Goal: Task Accomplishment & Management: Manage account settings

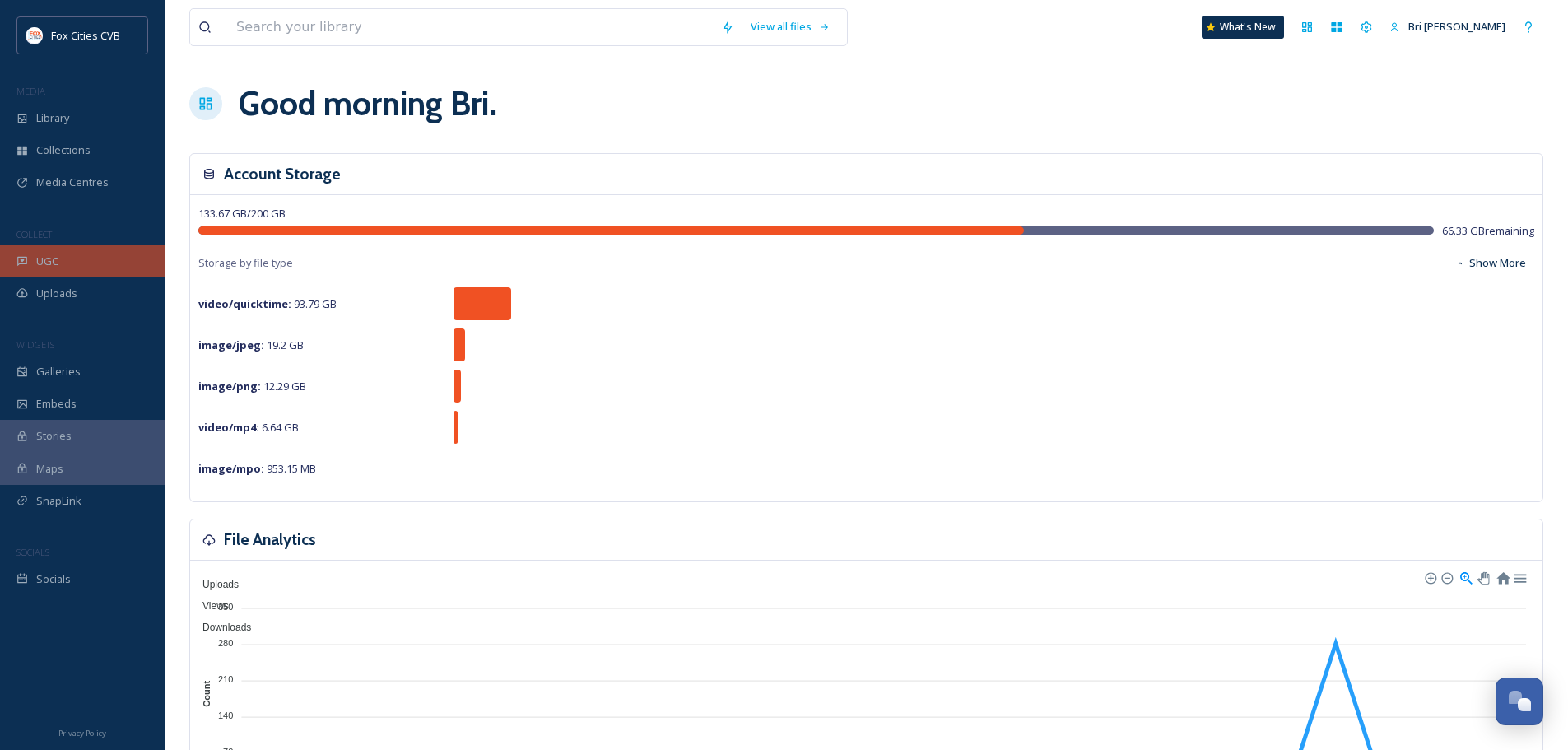
click at [62, 260] on div "UGC" at bounding box center [82, 262] width 164 height 32
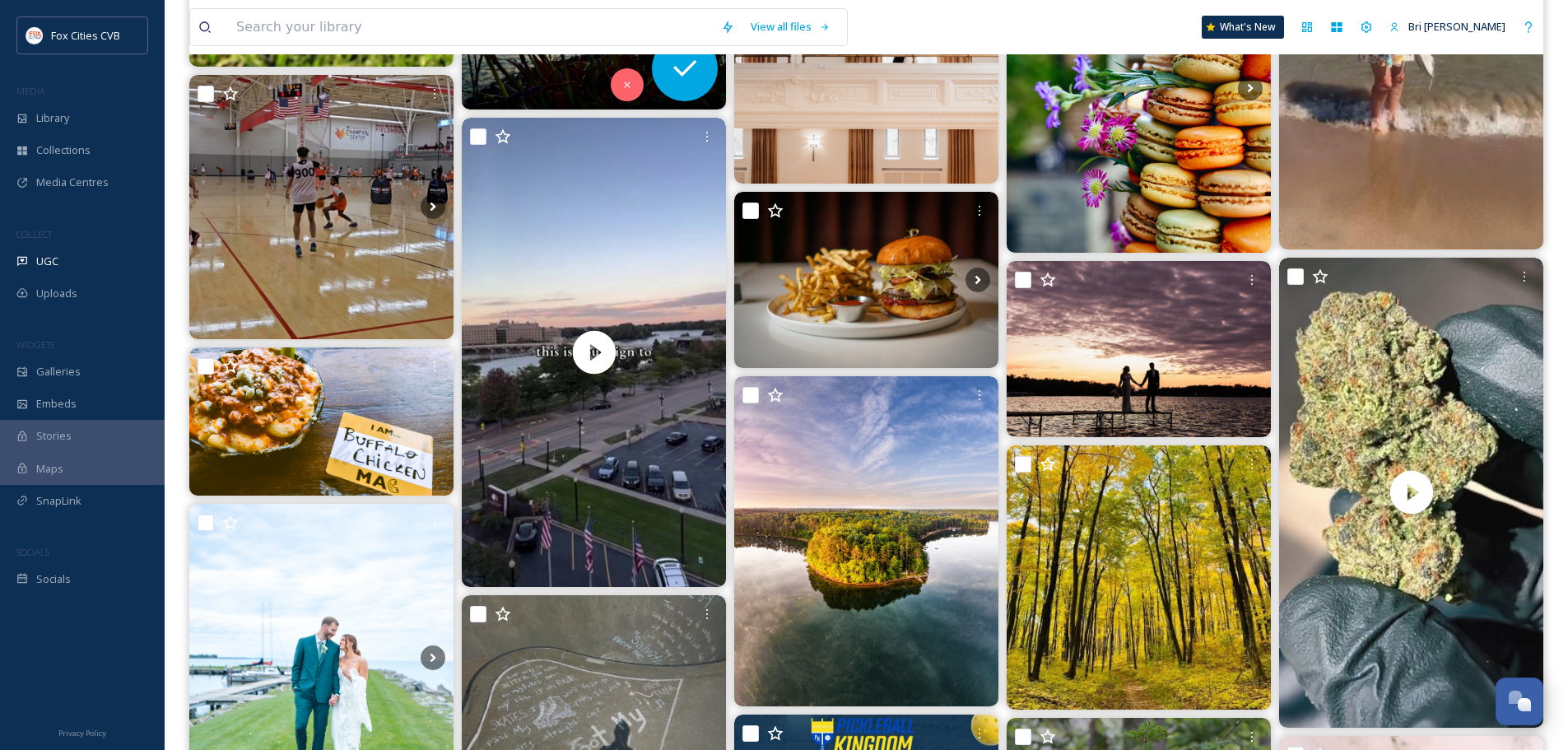
scroll to position [2633, 0]
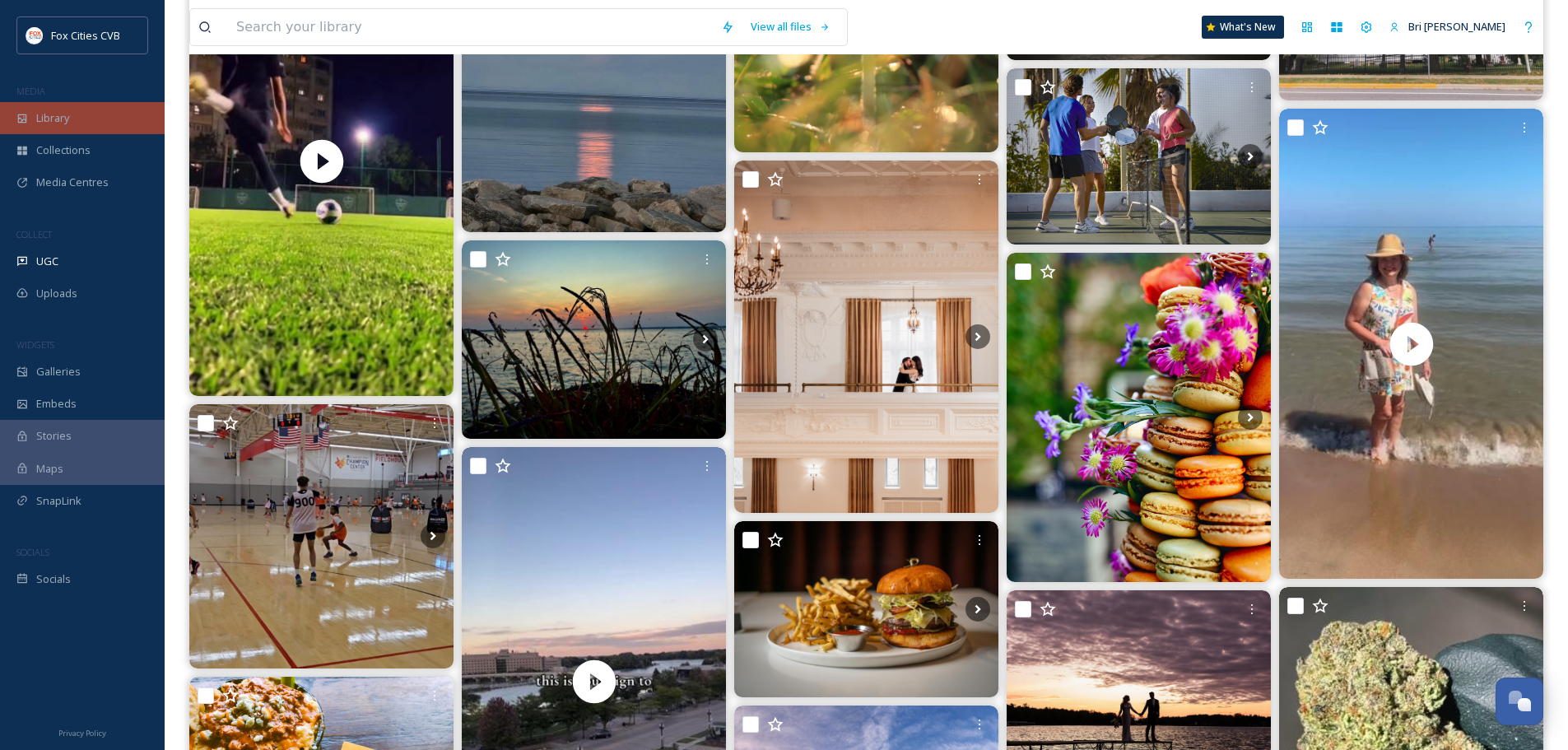
click at [98, 115] on div "Library" at bounding box center [82, 118] width 164 height 32
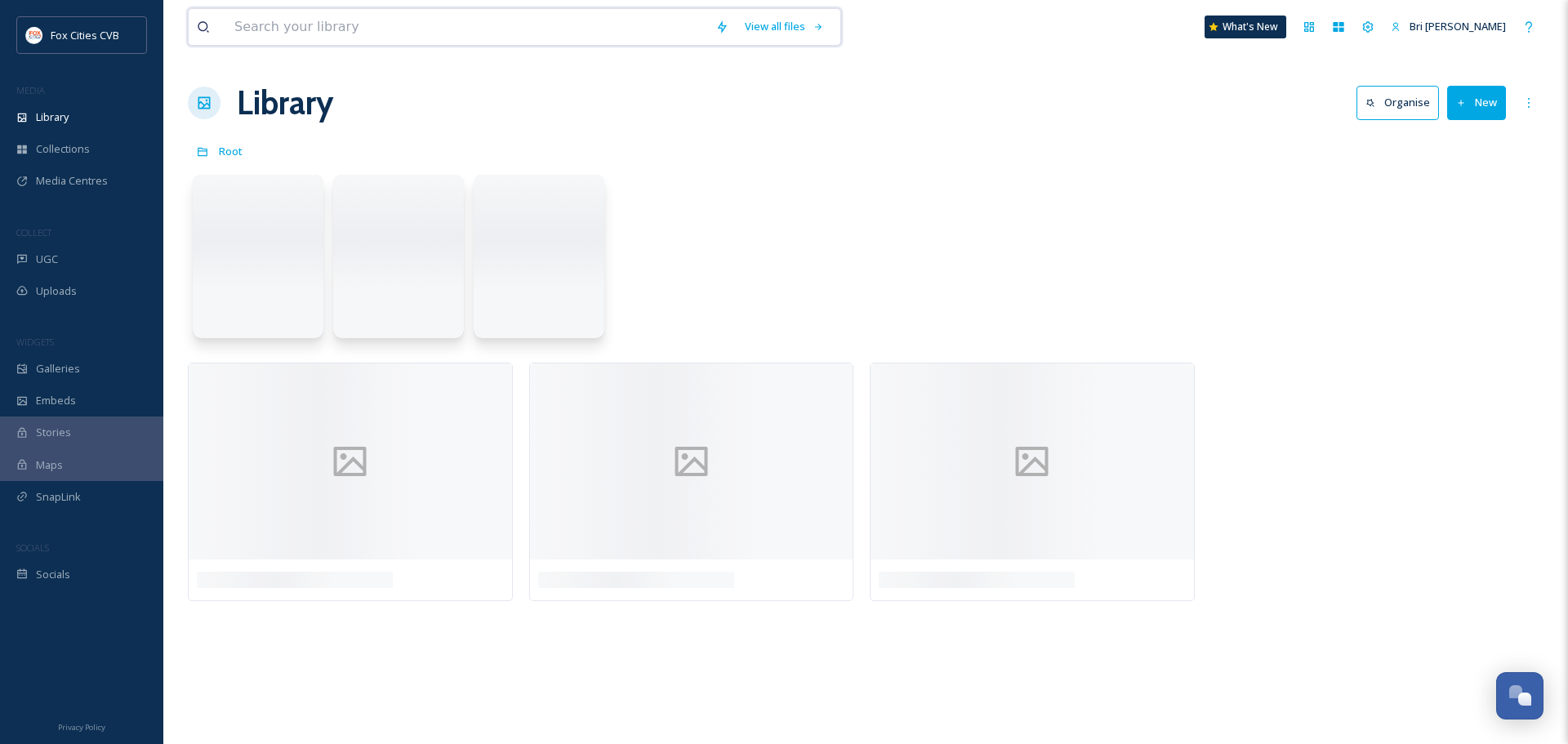
click at [262, 30] on input at bounding box center [466, 27] width 481 height 36
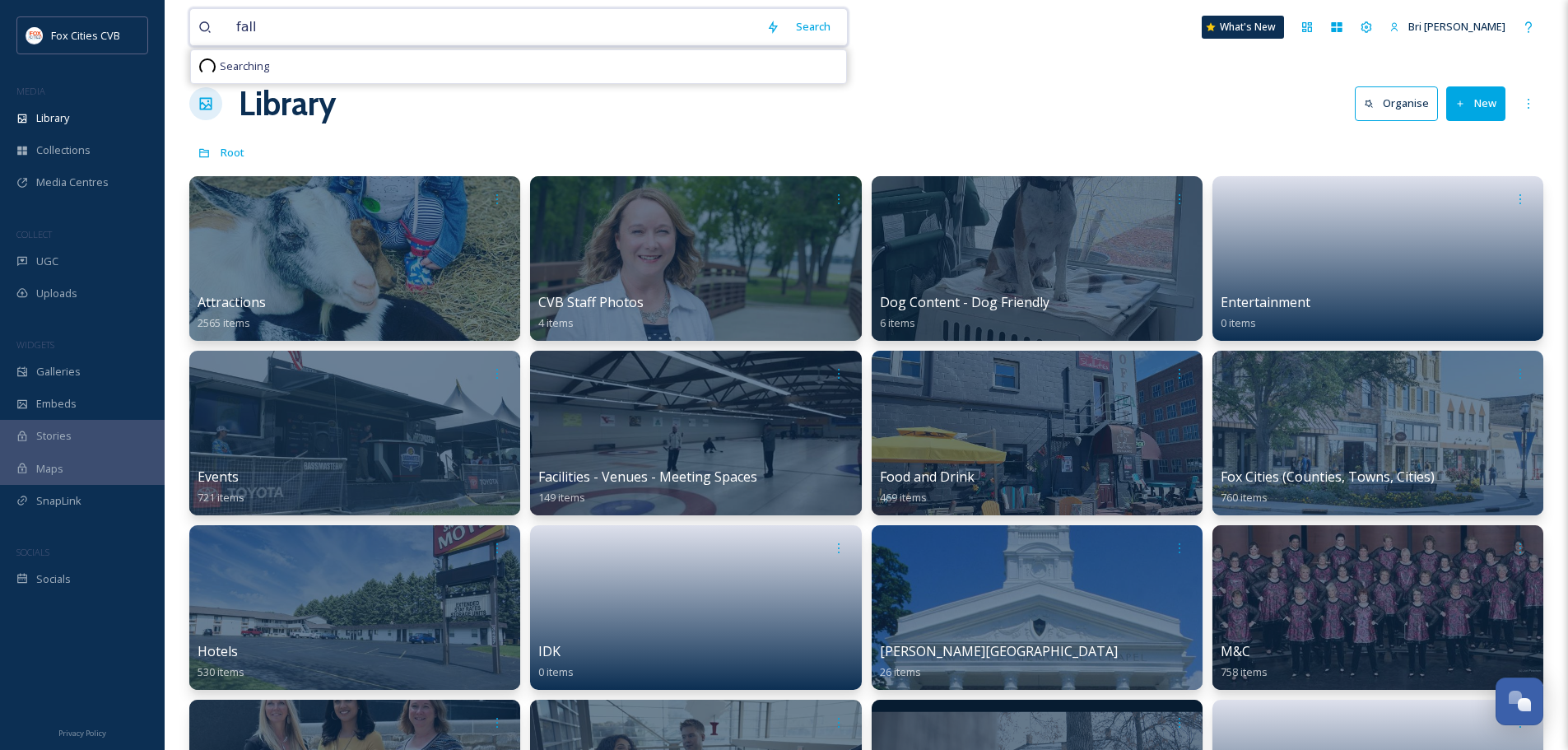
type input "fall"
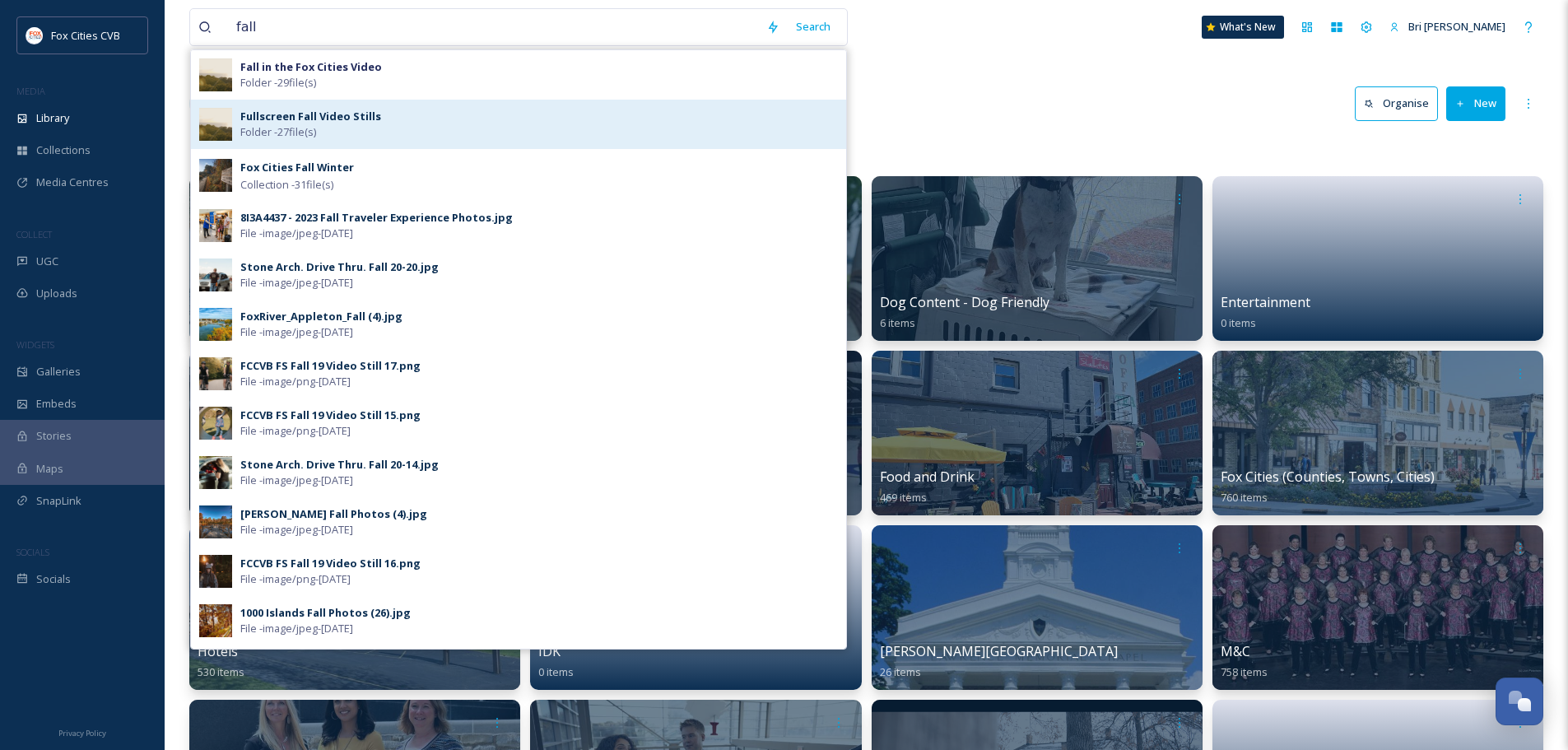
click at [376, 128] on div "Fullscreen Fall Video Stills Folder - 27 file(s)" at bounding box center [539, 124] width 597 height 32
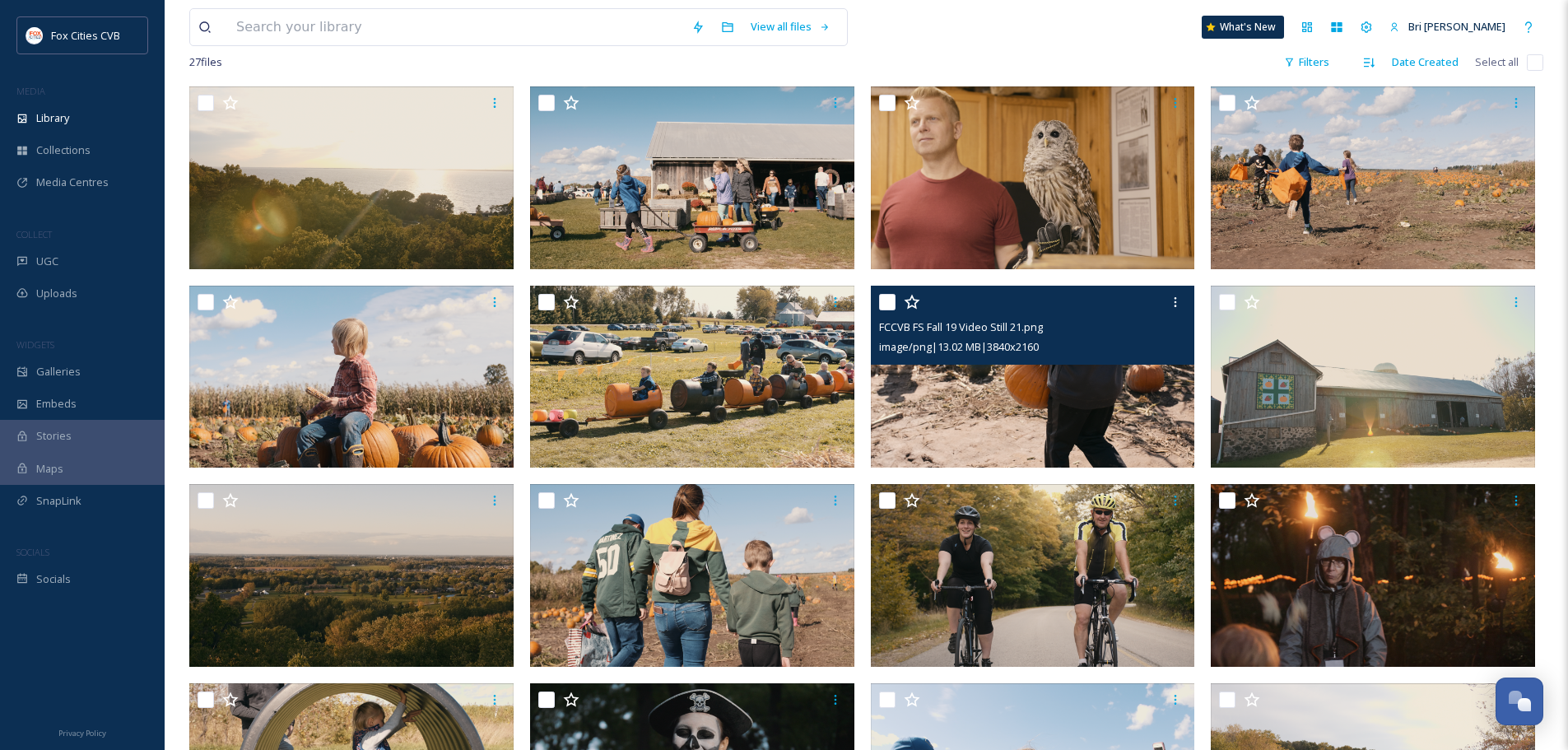
scroll to position [48, 0]
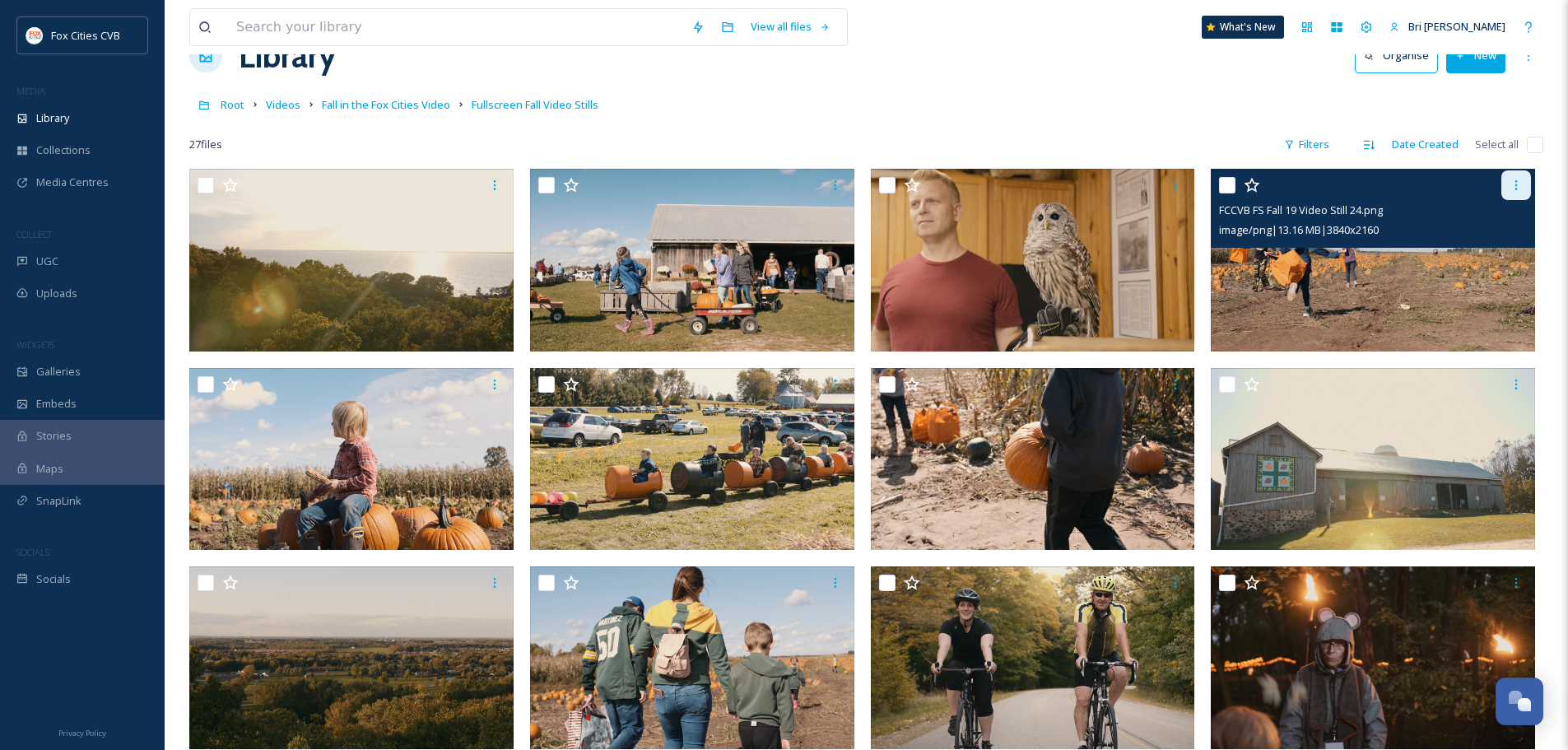
click at [1504, 183] on div at bounding box center [1515, 184] width 30 height 30
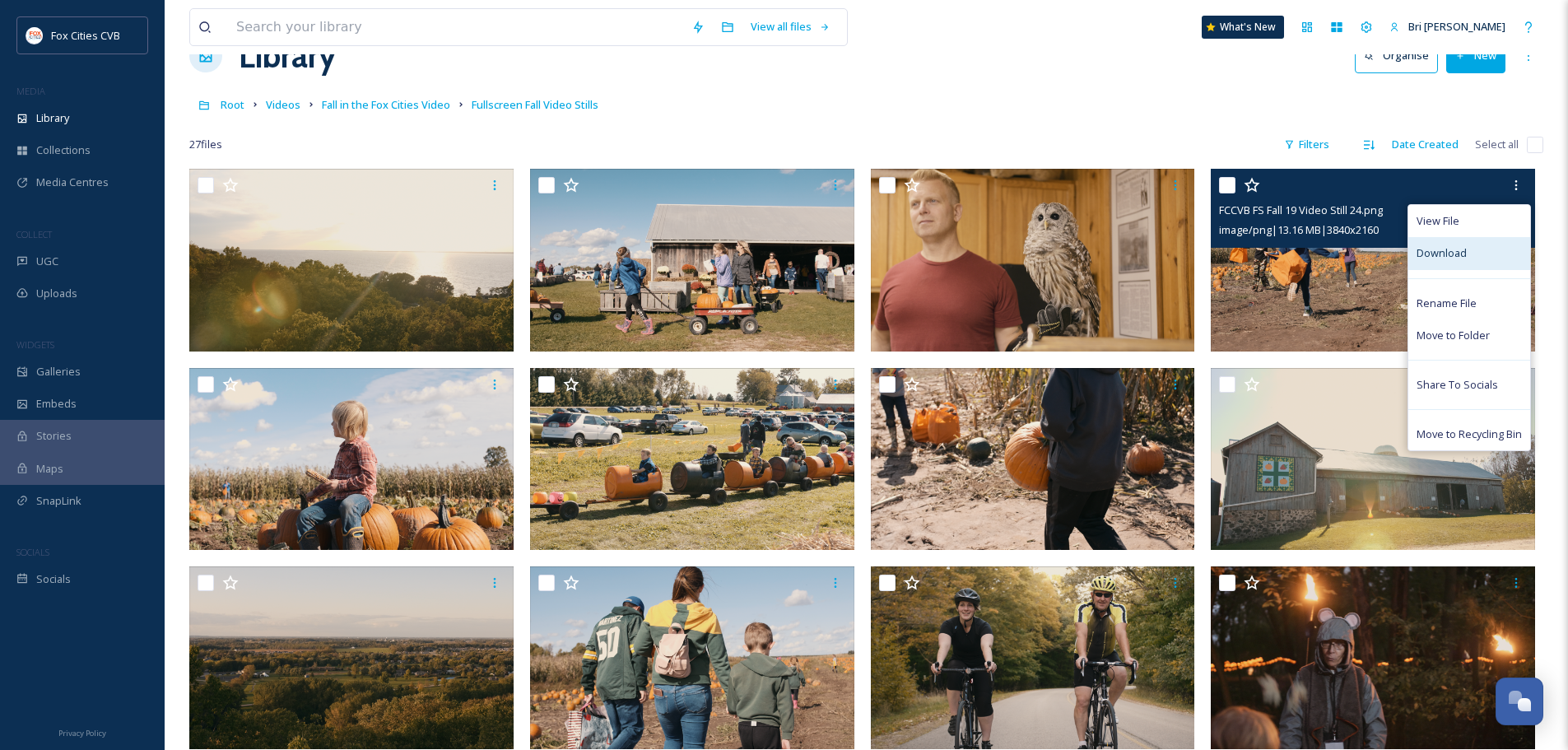
click at [1428, 263] on div "Download" at bounding box center [1469, 253] width 121 height 32
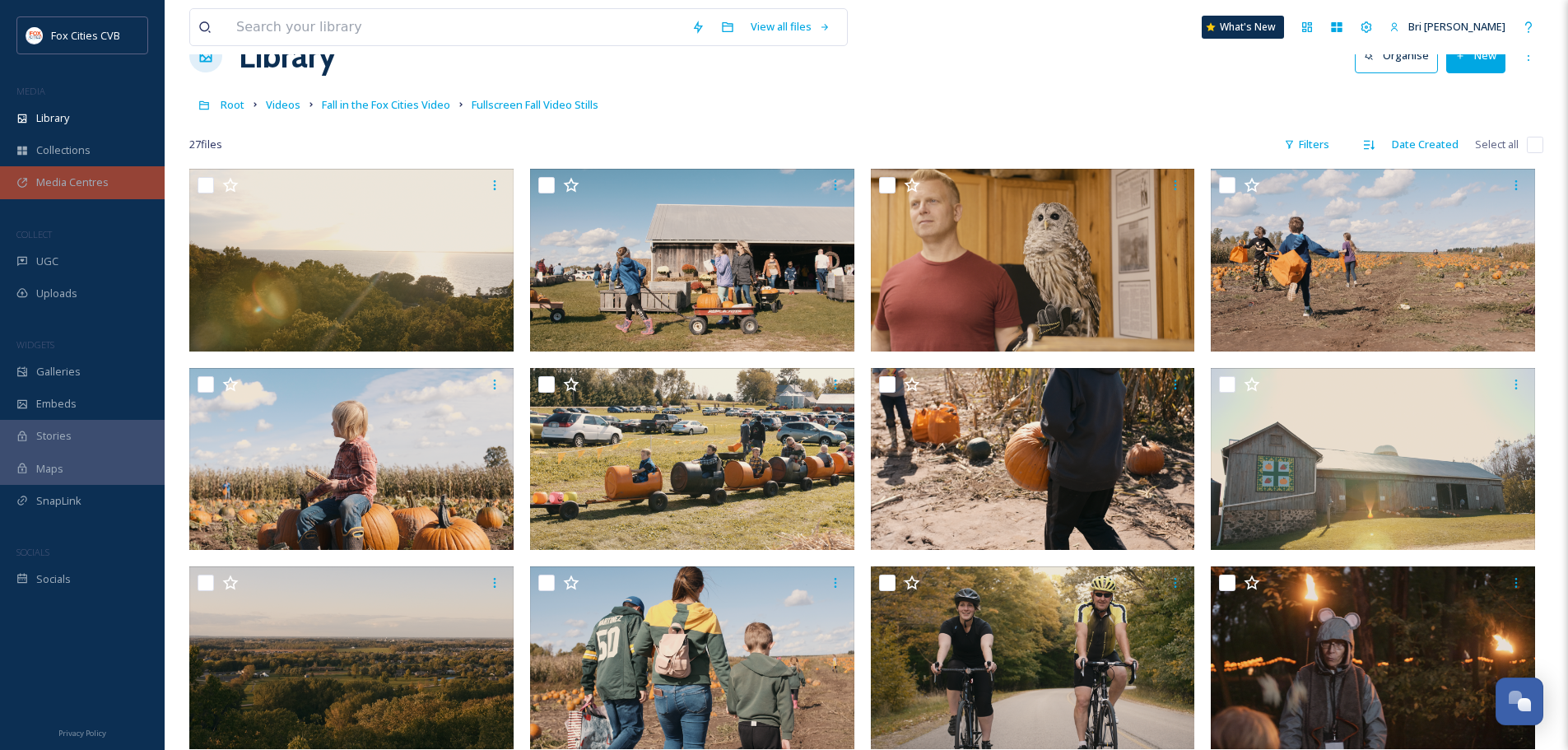
click at [98, 175] on span "Media Centres" at bounding box center [73, 182] width 73 height 15
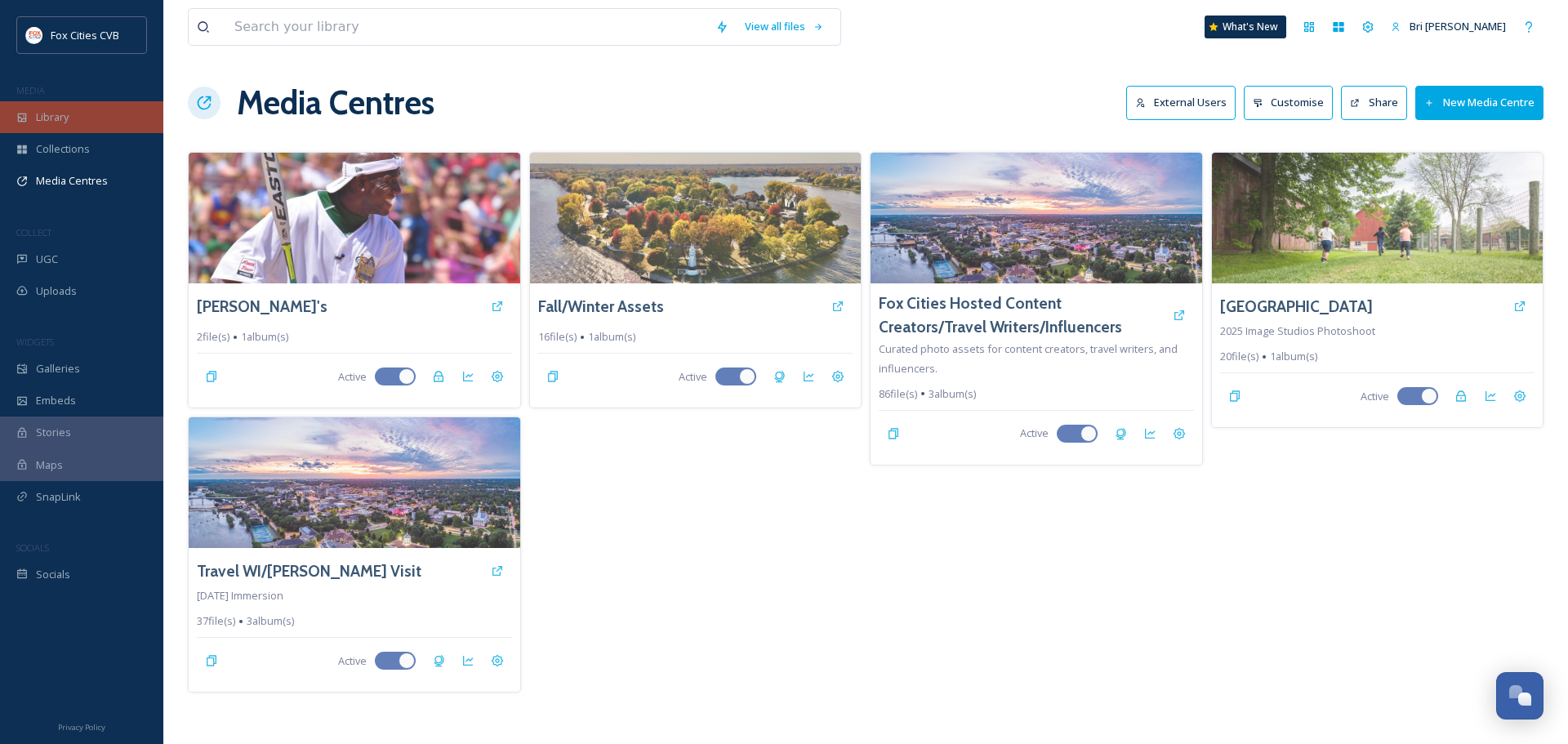
click at [66, 122] on span "Library" at bounding box center [52, 117] width 32 height 15
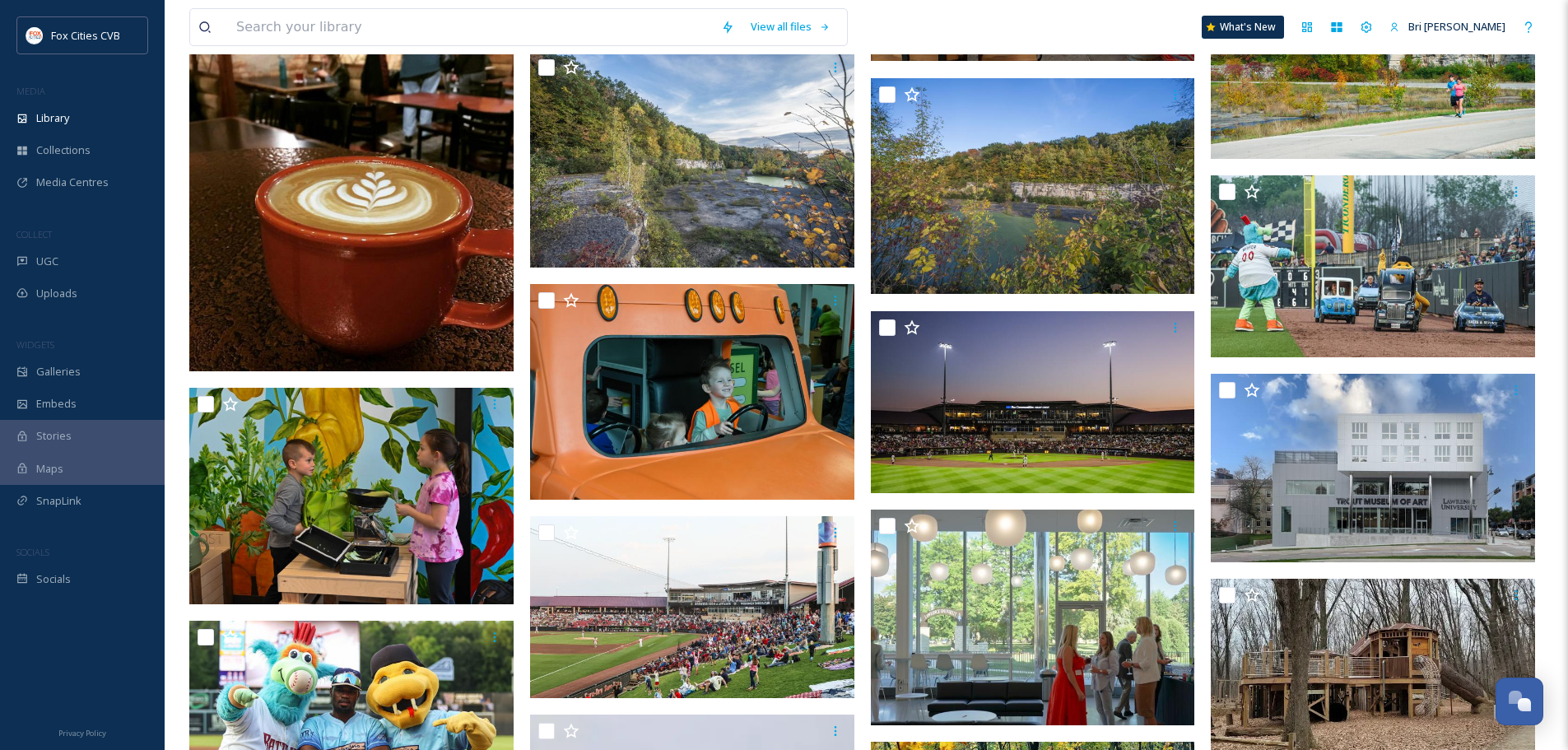
scroll to position [1646, 0]
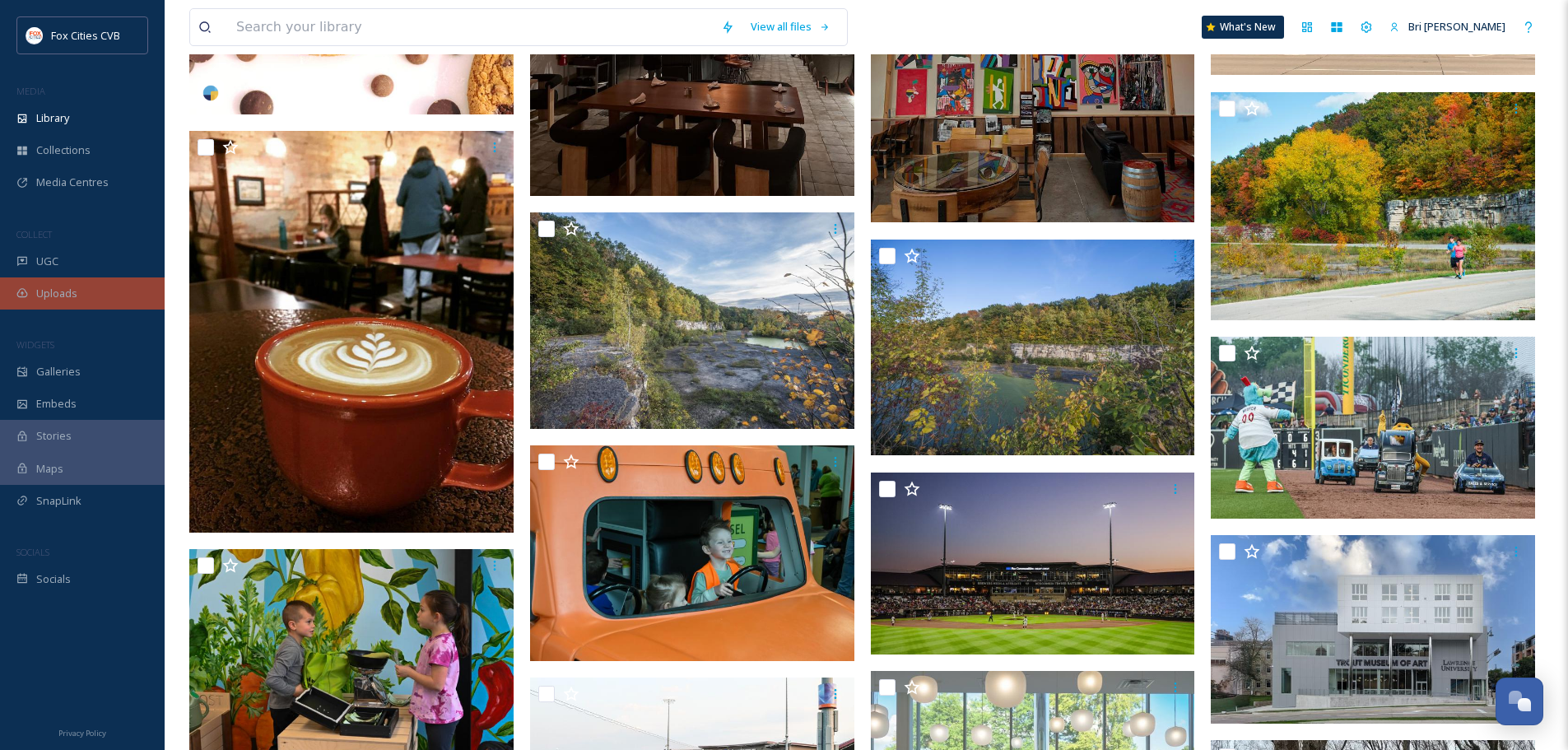
click at [75, 286] on span "Uploads" at bounding box center [56, 293] width 41 height 15
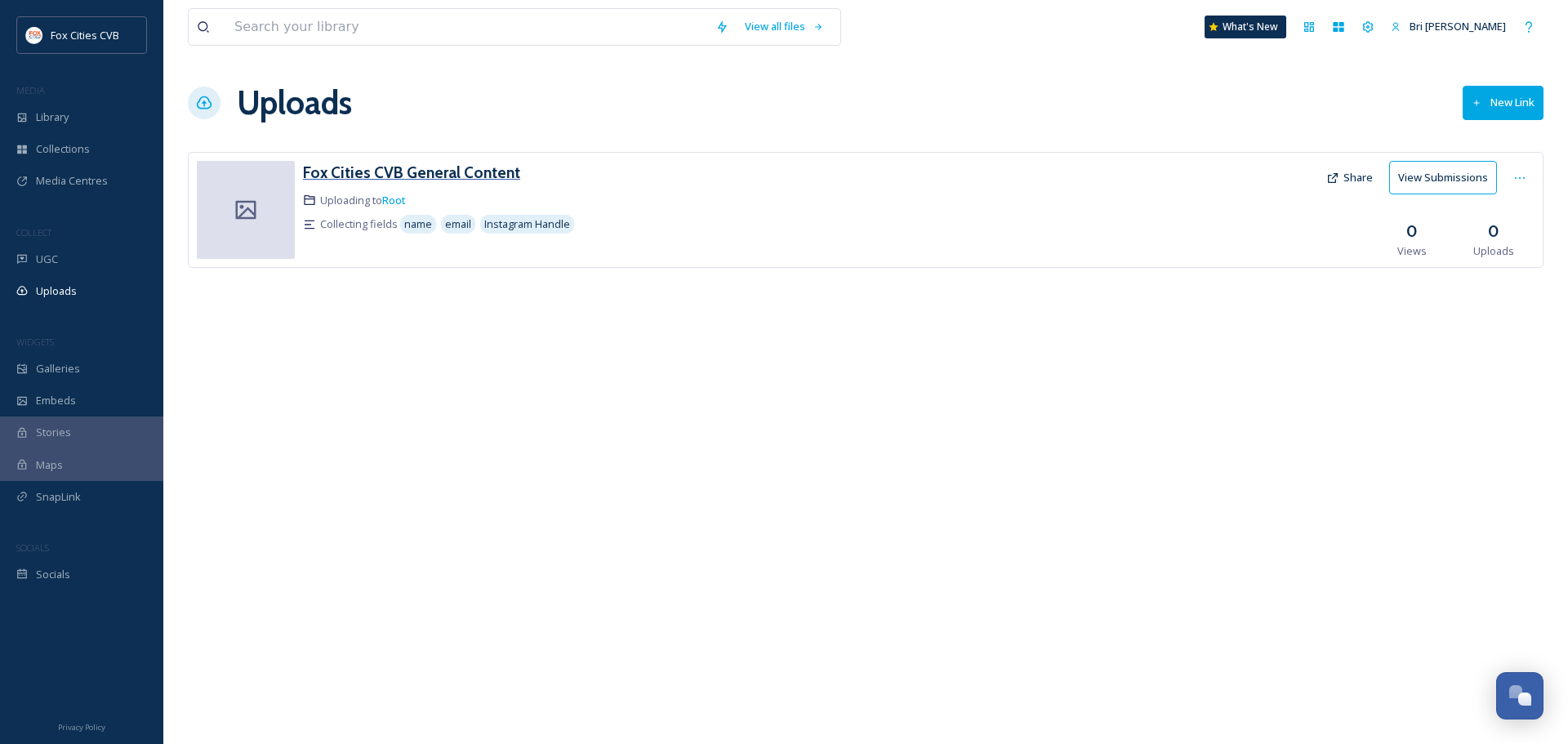
click at [468, 179] on h3 "Fox Cities CVB General Content" at bounding box center [411, 172] width 217 height 20
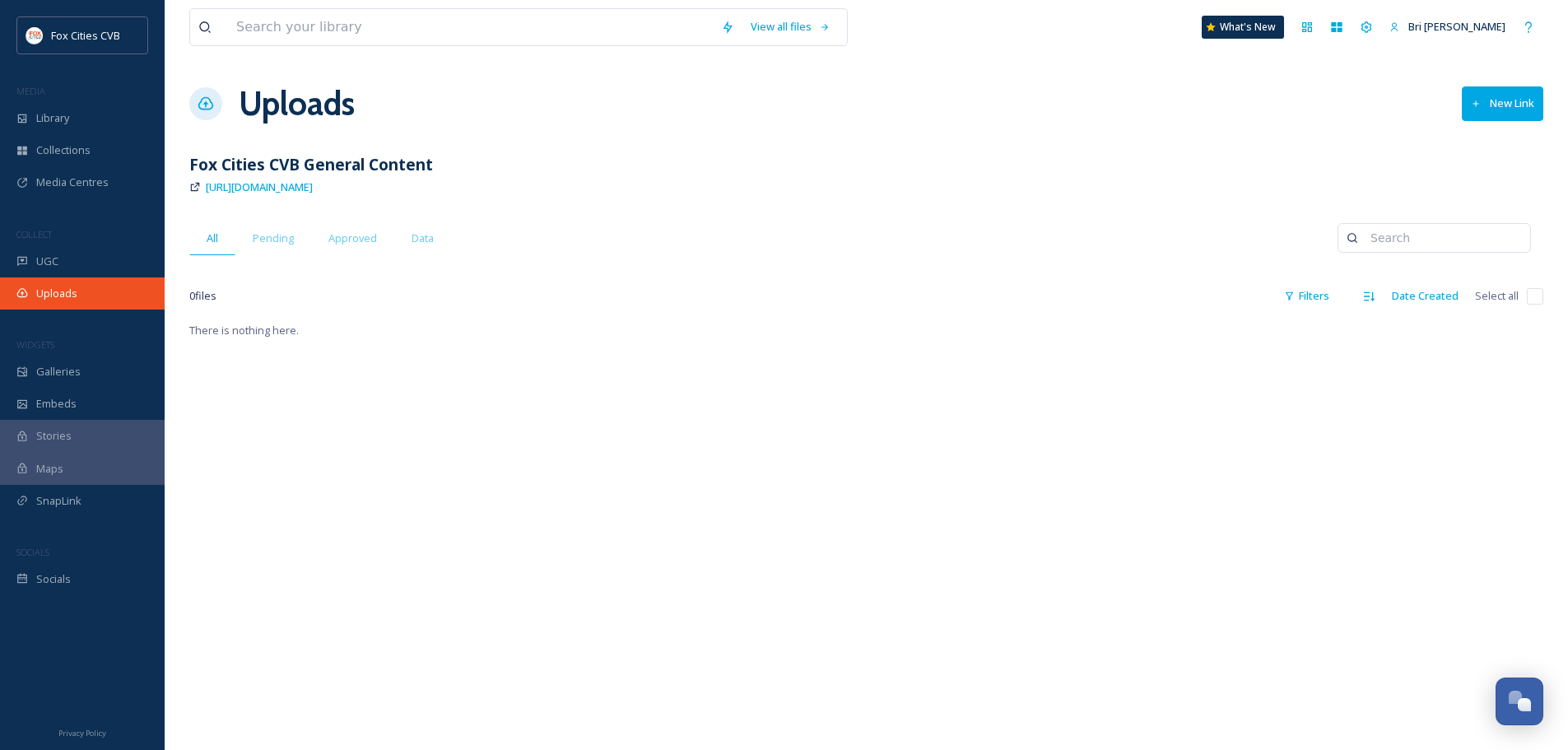
click at [98, 288] on div "Uploads" at bounding box center [82, 293] width 164 height 32
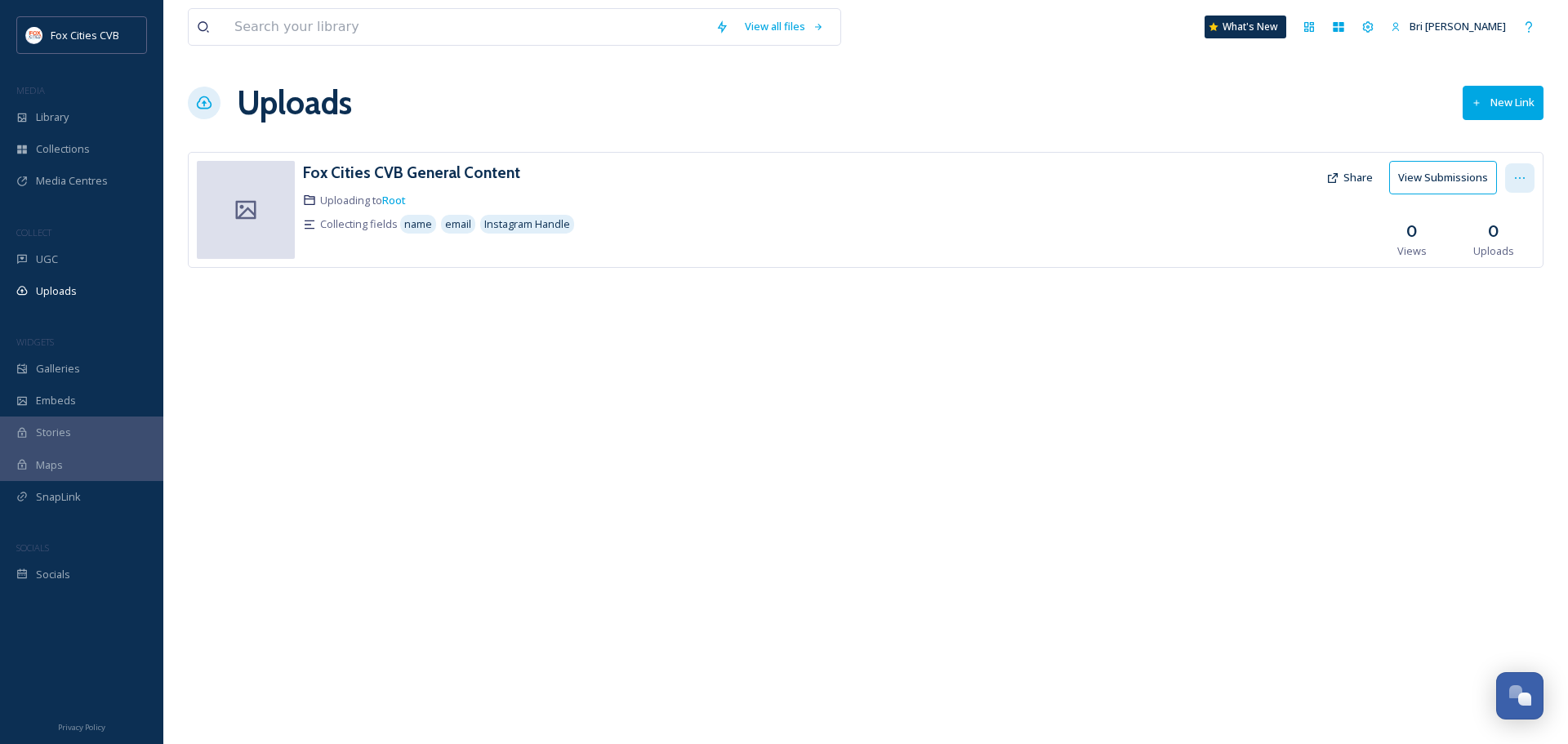
click at [1520, 177] on icon at bounding box center [1520, 178] width 9 height 2
click at [1486, 252] on span "Edit" at bounding box center [1488, 245] width 18 height 15
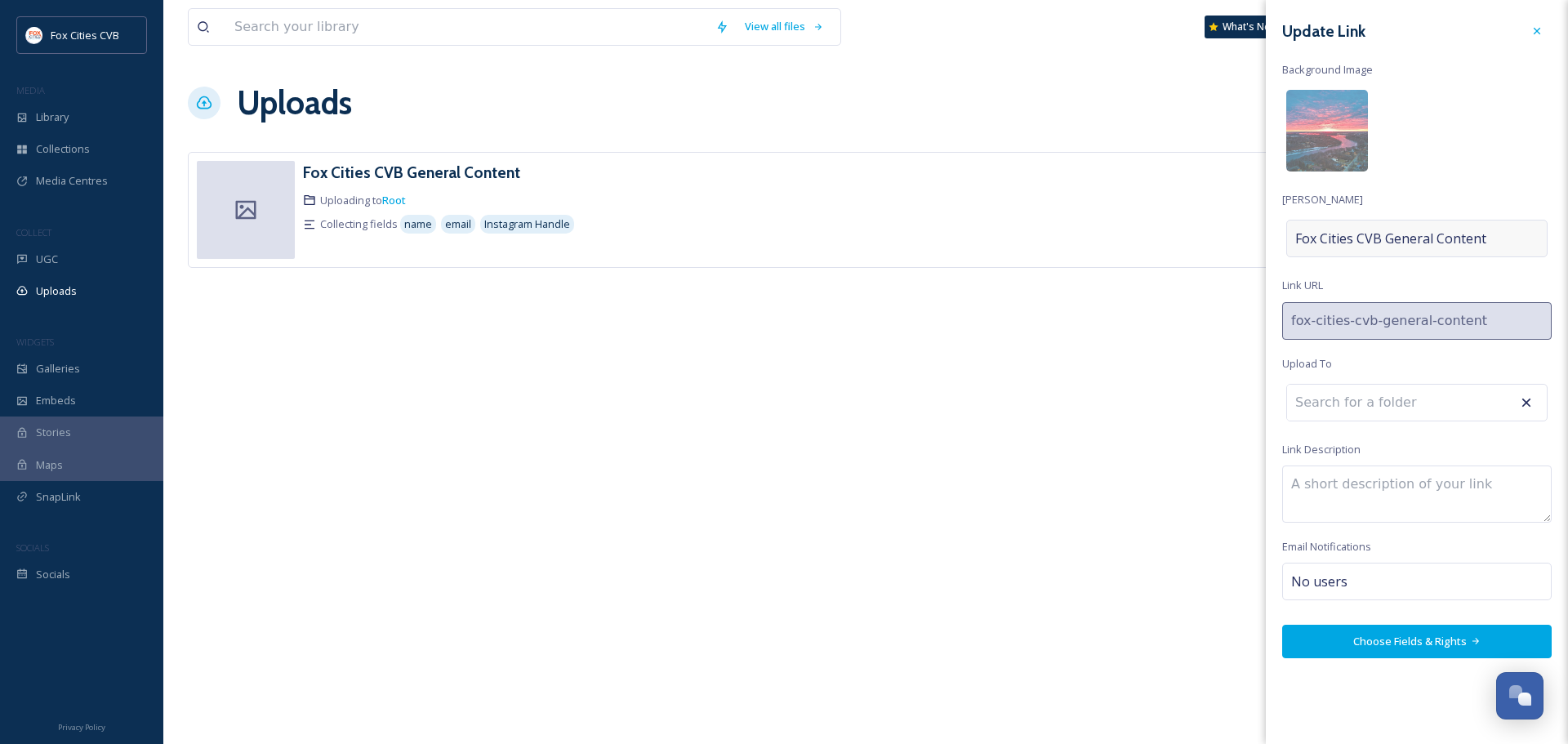
click at [1464, 230] on span "Fox Cities CVB General Content" at bounding box center [1391, 238] width 191 height 20
drag, startPoint x: 1477, startPoint y: 239, endPoint x: 1349, endPoint y: 240, distance: 128.0
click at [1349, 240] on input "Fox Cities CVB General Content" at bounding box center [1416, 239] width 269 height 38
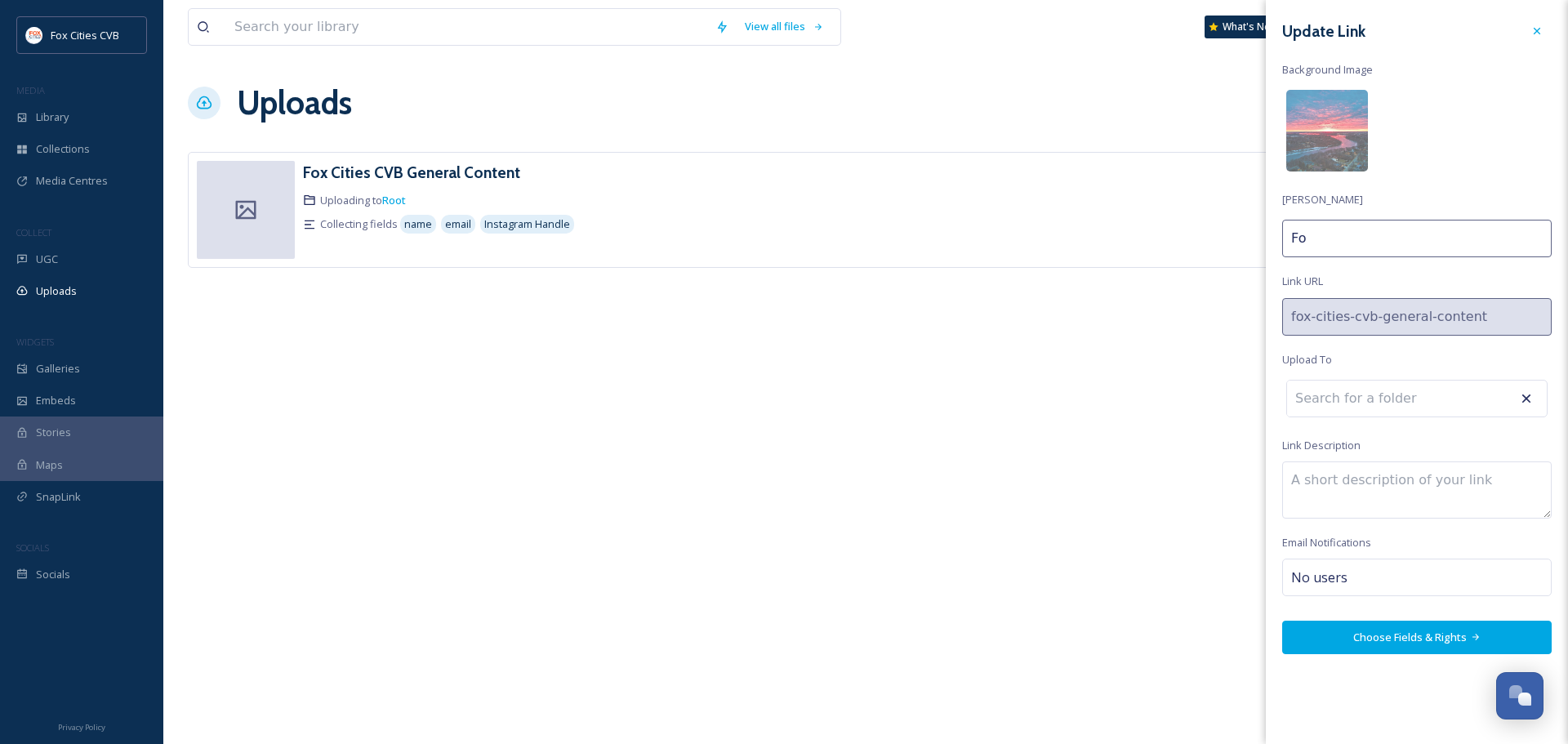
type input "F"
type input "Submit your Fox Cities Moments!"
click at [1388, 630] on button "Choose Fields & Rights" at bounding box center [1416, 637] width 269 height 33
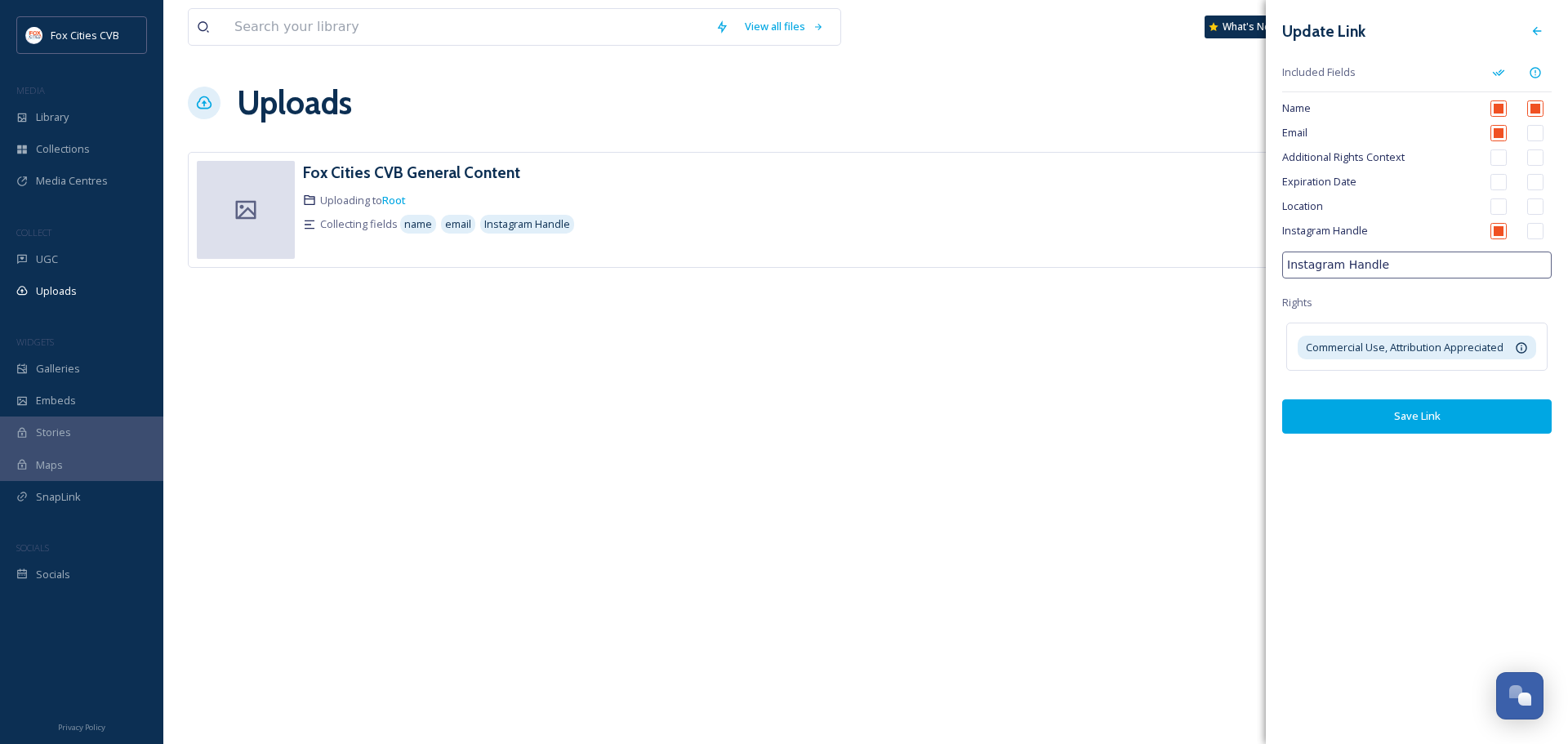
click at [1499, 203] on input "checkbox" at bounding box center [1498, 206] width 16 height 16
checkbox input "true"
click at [1384, 263] on input "Instagram Handle" at bounding box center [1416, 264] width 269 height 27
click at [1537, 227] on input "checkbox" at bounding box center [1535, 230] width 16 height 16
checkbox input "true"
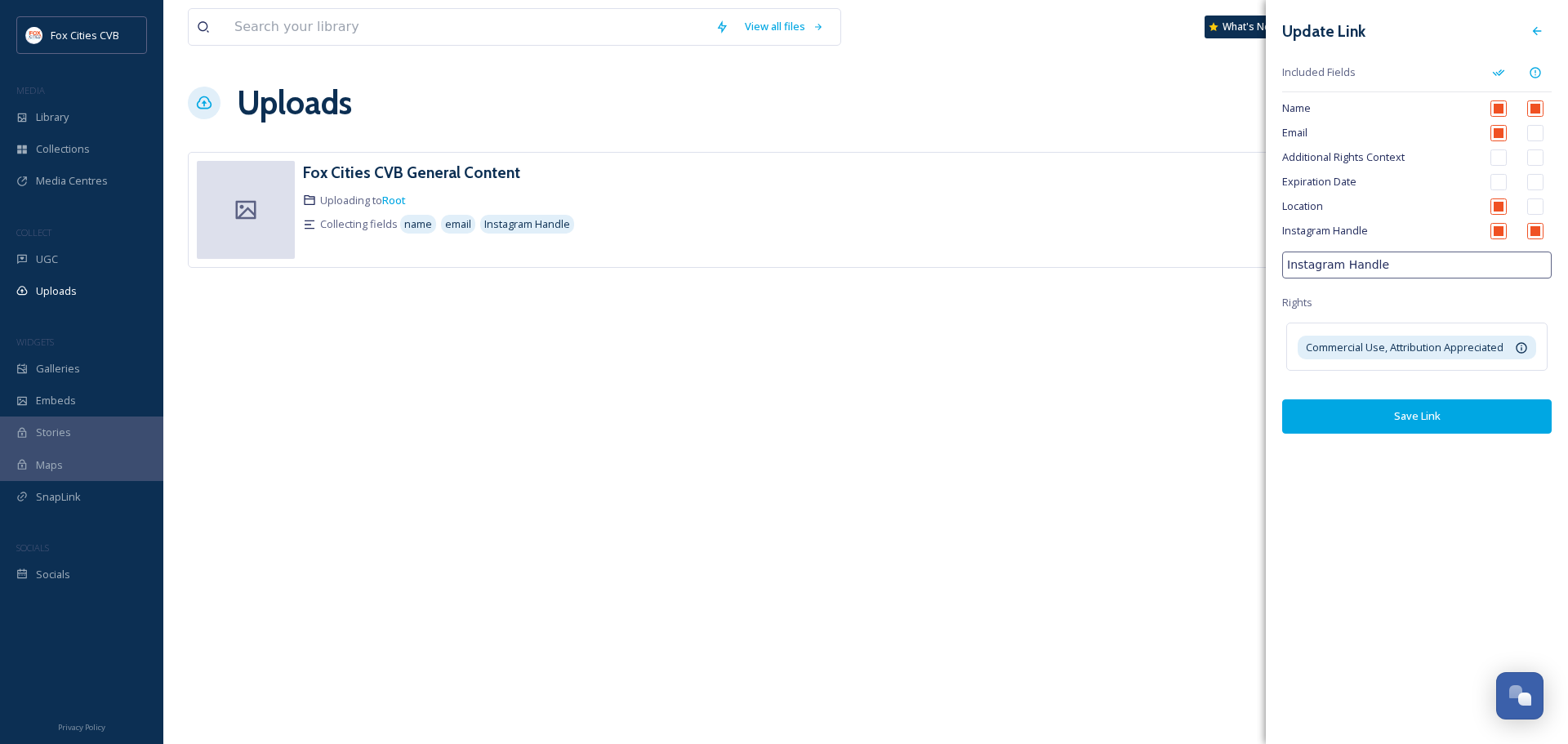
click at [1537, 210] on input "checkbox" at bounding box center [1535, 206] width 16 height 16
checkbox input "true"
click at [1534, 227] on input "checkbox" at bounding box center [1535, 230] width 16 height 16
click at [1536, 226] on input "checkbox" at bounding box center [1535, 230] width 16 height 16
checkbox input "true"
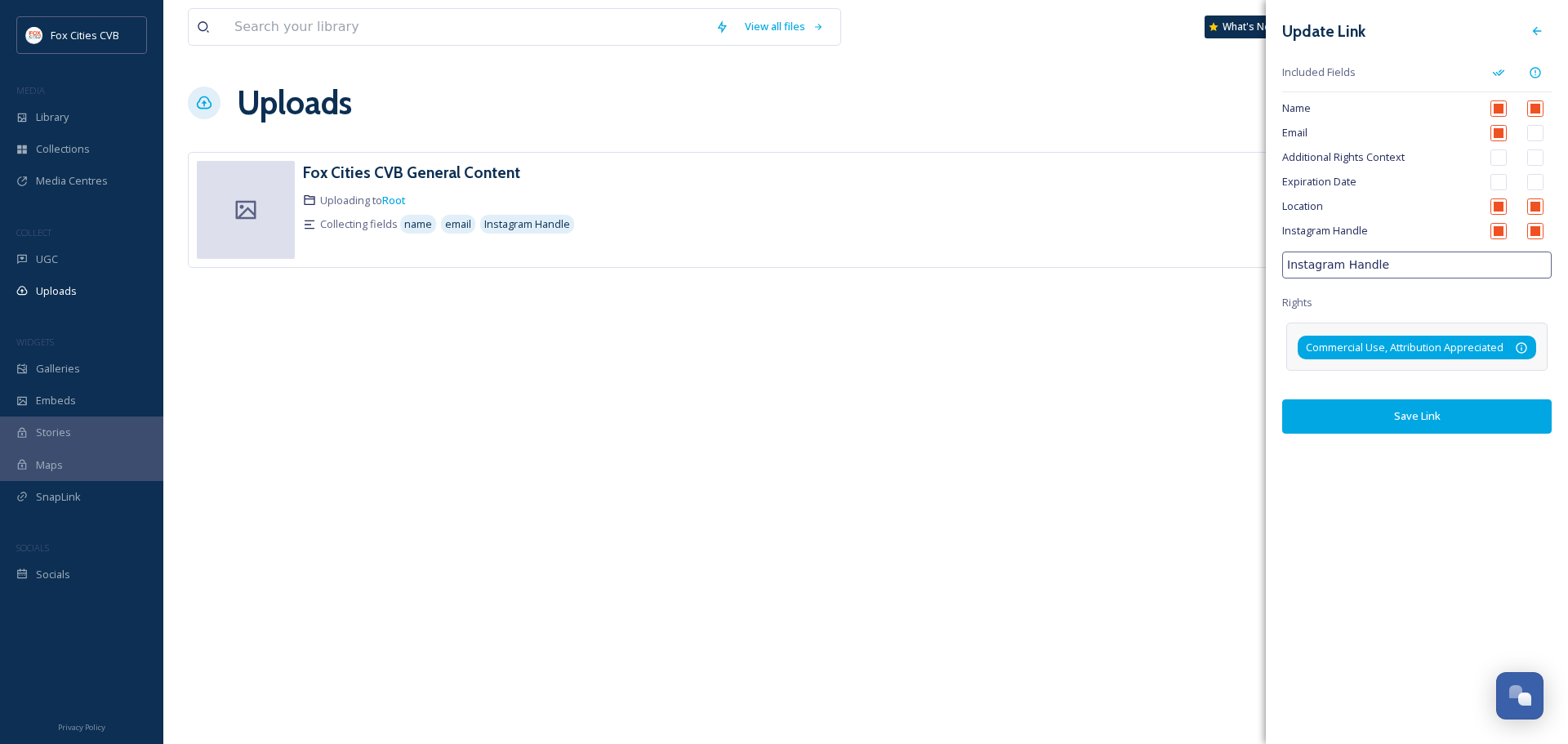
click at [1463, 350] on span "Commercial Use, Attribution Appreciated" at bounding box center [1404, 347] width 197 height 15
click at [1447, 450] on div "Update Link Included Fields Name Email Additional Rights Context Expiration Dat…" at bounding box center [1416, 372] width 302 height 744
click at [1455, 421] on button "Save Link" at bounding box center [1416, 415] width 269 height 33
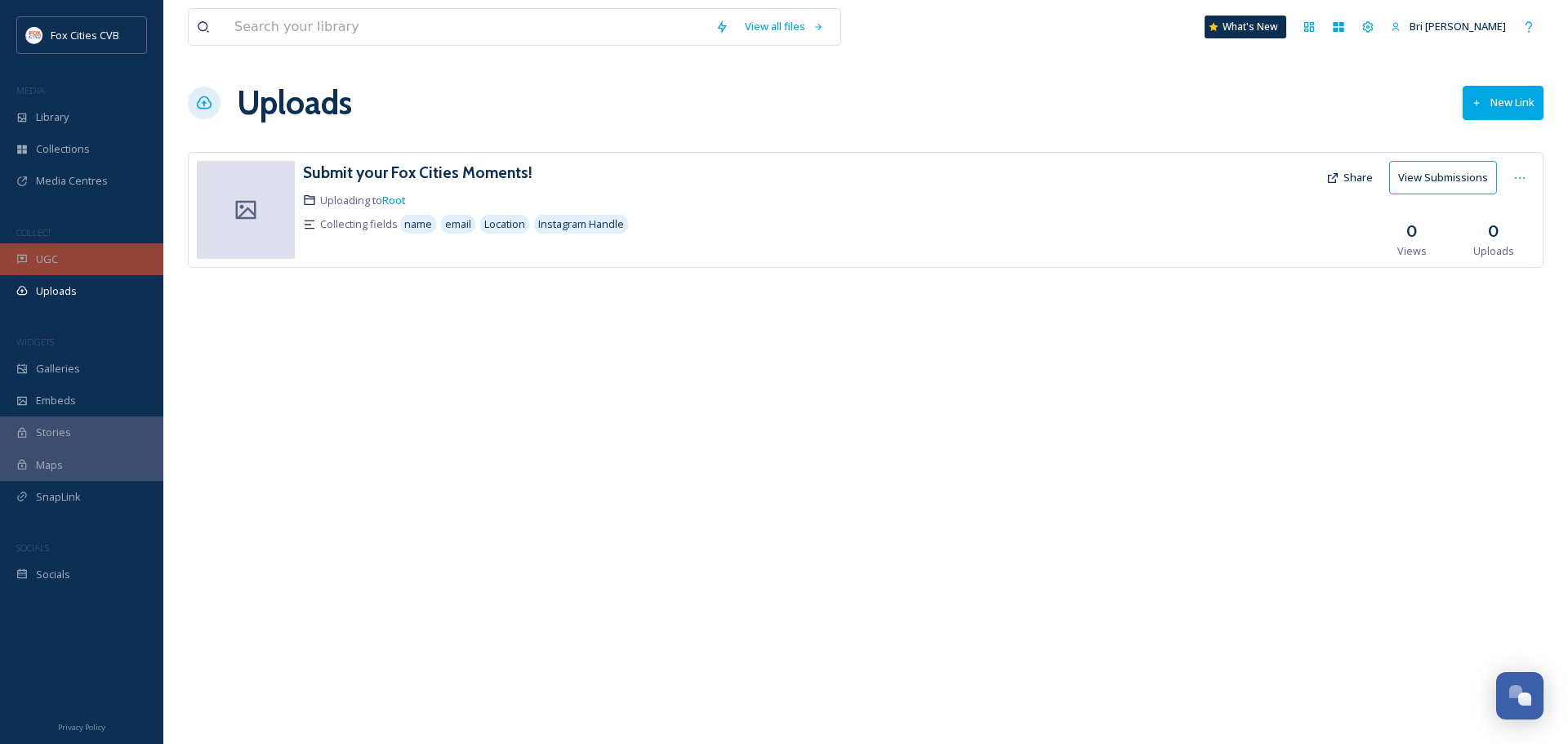
click at [87, 270] on div "UGC" at bounding box center [82, 260] width 163 height 32
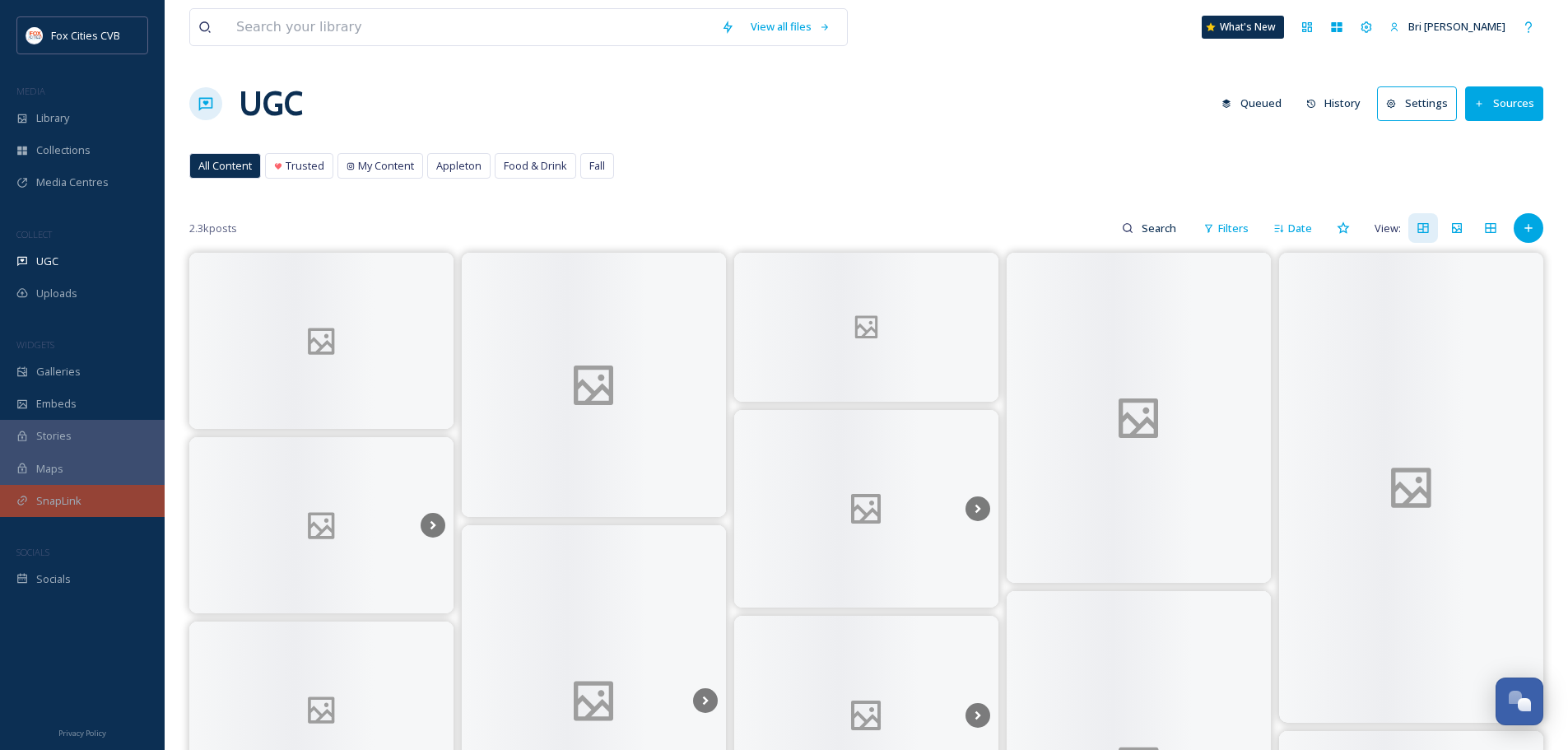
click at [33, 501] on div "SnapLink" at bounding box center [82, 501] width 164 height 32
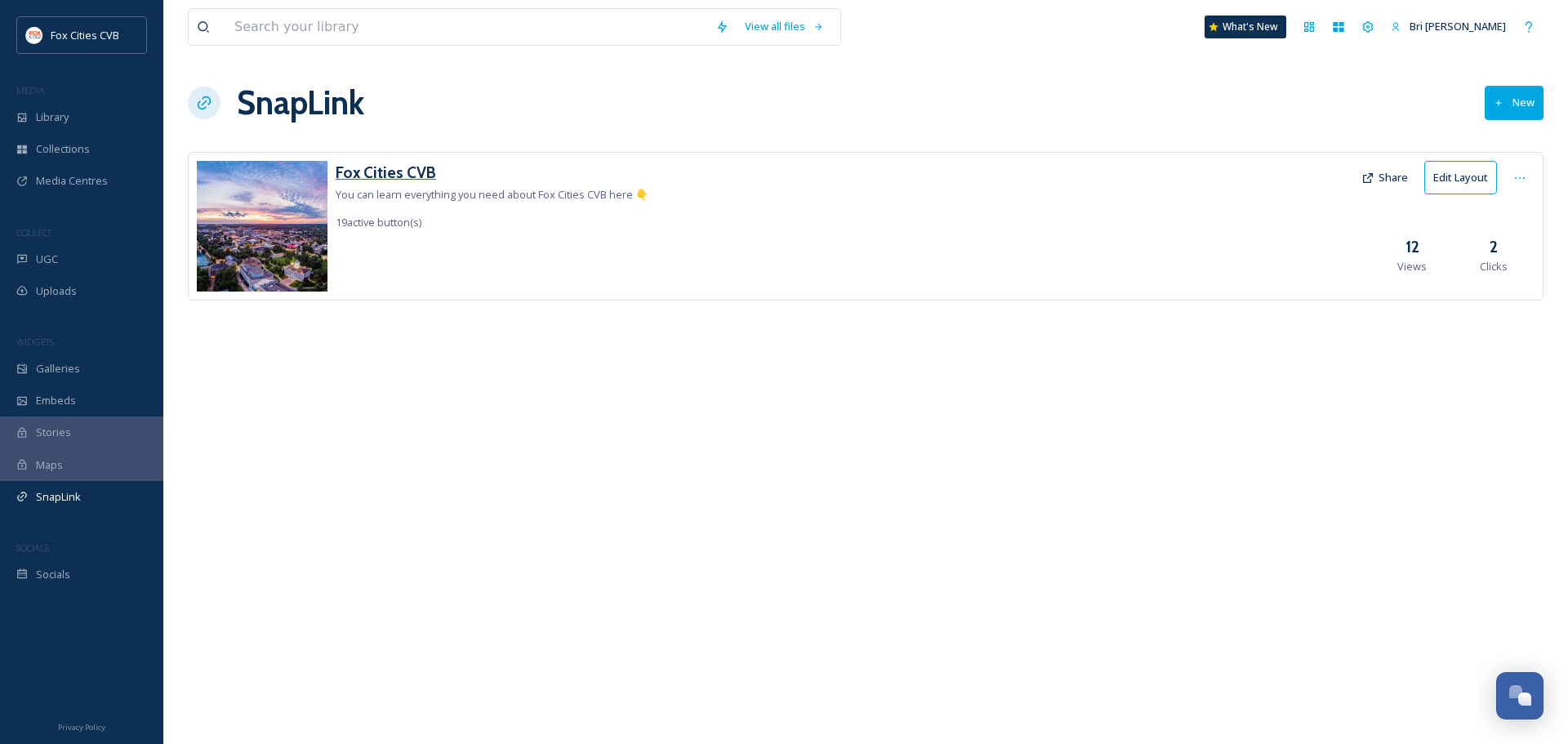
click at [409, 174] on h3 "Fox Cities CVB" at bounding box center [492, 172] width 313 height 24
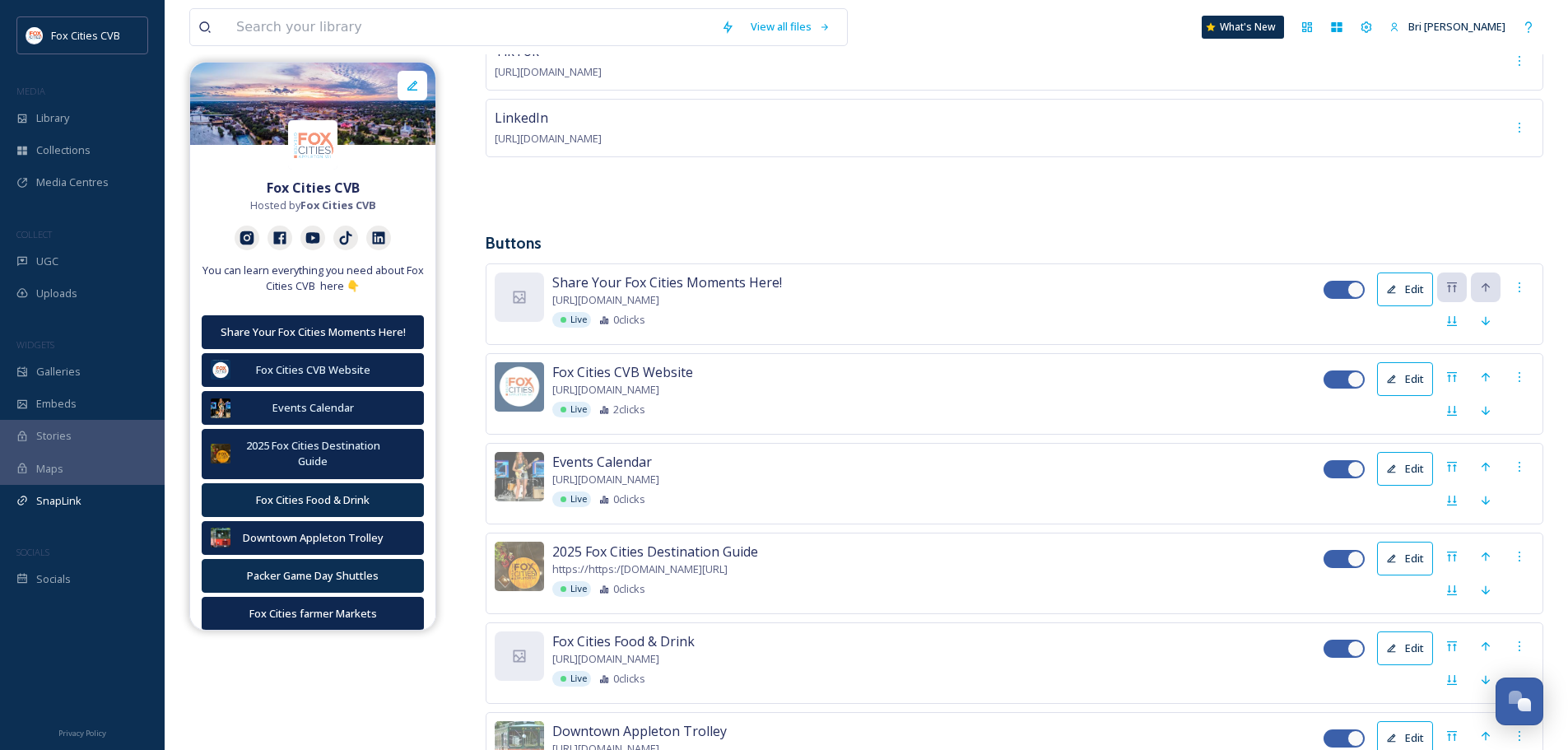
scroll to position [494, 0]
